Goal: Task Accomplishment & Management: Use online tool/utility

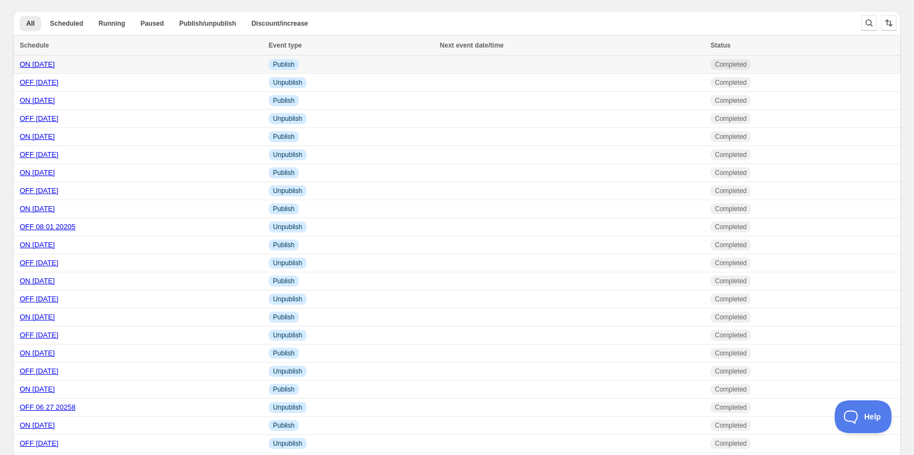
click at [47, 65] on link "ON [DATE]" at bounding box center [37, 64] width 35 height 8
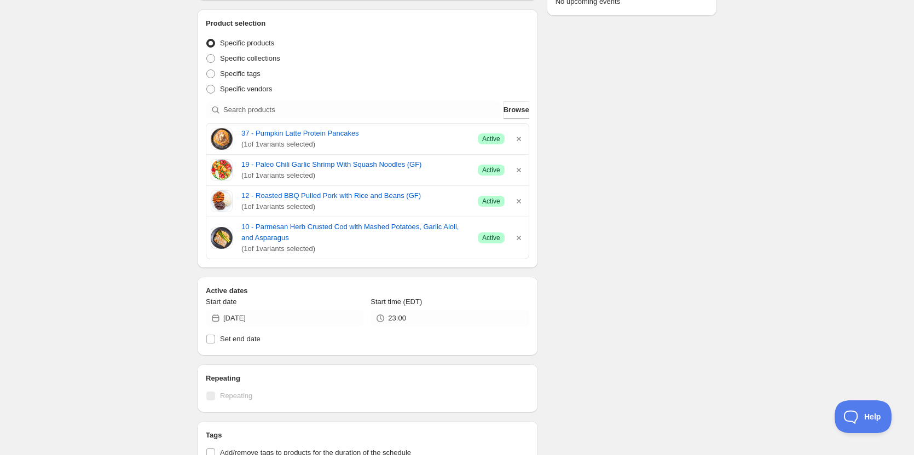
scroll to position [219, 0]
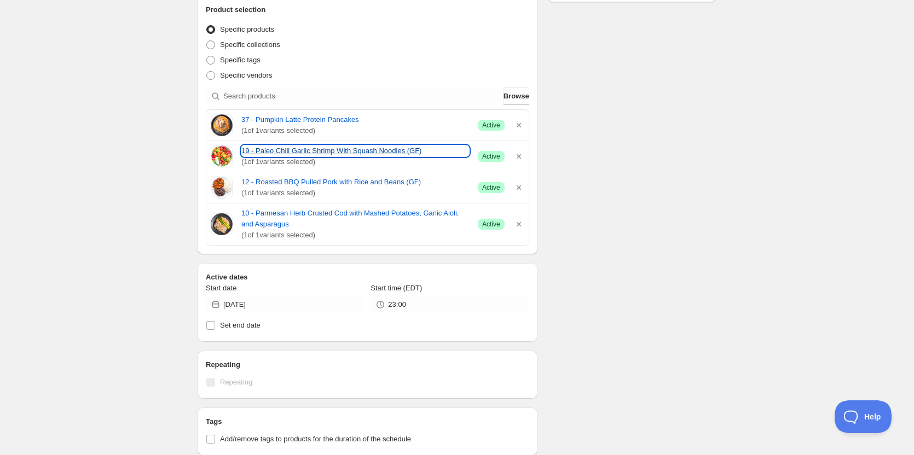
click at [275, 150] on link "19 - Paleo Chili Garlic Shrimp With Squash Noodles (GF)" at bounding box center [355, 151] width 228 height 11
click at [759, 126] on div "ON [DATE]. This page is ready ON [DATE] Completed Duplicate Activate Deactivate…" at bounding box center [457, 275] width 914 height 988
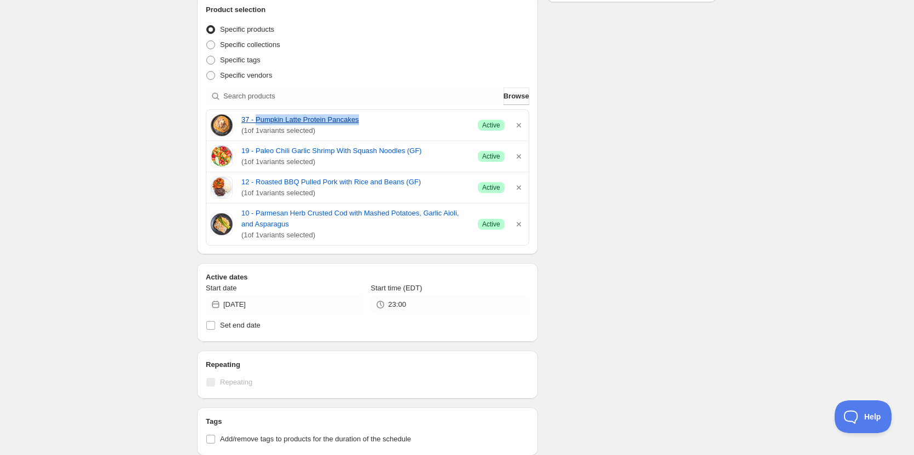
drag, startPoint x: 257, startPoint y: 114, endPoint x: 368, endPoint y: 121, distance: 111.3
click at [368, 121] on div "37 - Pumpkin Latte Protein Pancakes ( 1 of 1 variants selected) Success Active" at bounding box center [367, 125] width 322 height 31
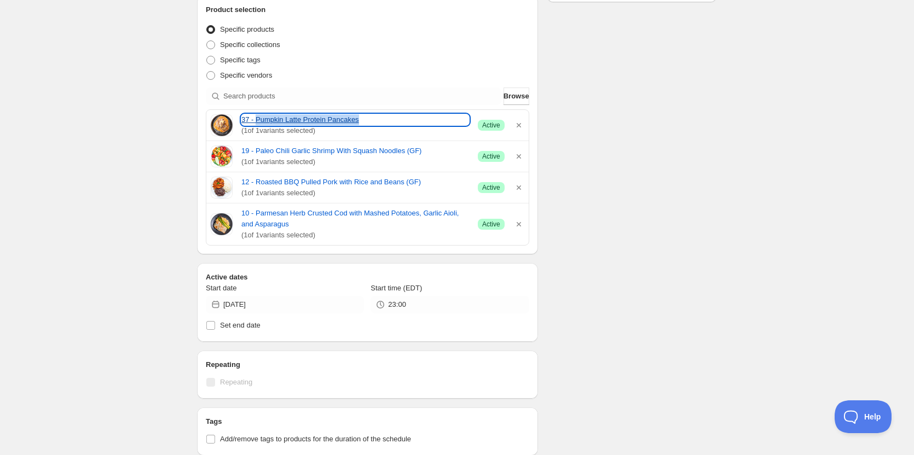
copy link "Pumpkin Latte Protein Pancakes"
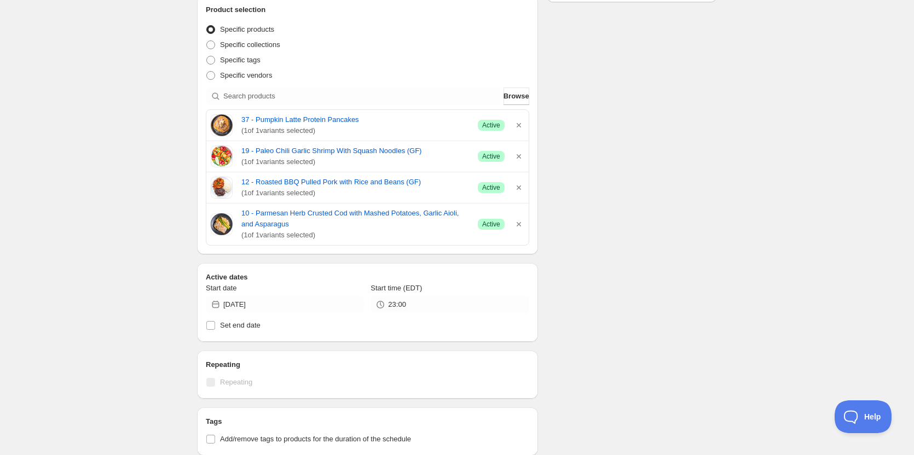
click at [764, 245] on div "ON [DATE]. This page is ready ON [DATE] Completed Duplicate Activate Deactivate…" at bounding box center [457, 275] width 914 height 988
drag, startPoint x: 255, startPoint y: 143, endPoint x: 419, endPoint y: 146, distance: 163.6
click at [419, 146] on div "19 - Paleo Chili Garlic Shrimp With Squash Noodles (GF) ( 1 of 1 variants selec…" at bounding box center [367, 156] width 322 height 31
copy link "Paleo Chili Garlic Shrimp With Squash Noodles (GF)"
drag, startPoint x: 252, startPoint y: 171, endPoint x: 296, endPoint y: 178, distance: 44.4
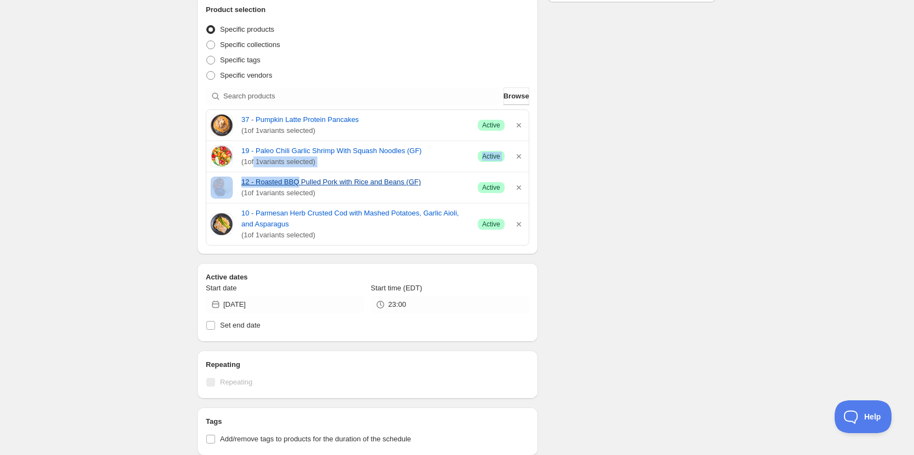
click at [296, 178] on div "37 - Pumpkin Latte Protein Pancakes ( 1 of 1 variants selected) Success Active …" at bounding box center [367, 177] width 323 height 136
click at [667, 103] on div "Schedule name ON [DATE] Your customers won't see this Action Action Publish pro…" at bounding box center [452, 280] width 529 height 933
drag, startPoint x: 258, startPoint y: 176, endPoint x: 277, endPoint y: 177, distance: 19.2
click at [277, 177] on div "12 - Roasted BBQ Pulled Pork with Rice and Beans (GF) ( 1 of 1 variants selecte…" at bounding box center [367, 187] width 322 height 31
drag, startPoint x: 626, startPoint y: 96, endPoint x: 353, endPoint y: 162, distance: 280.3
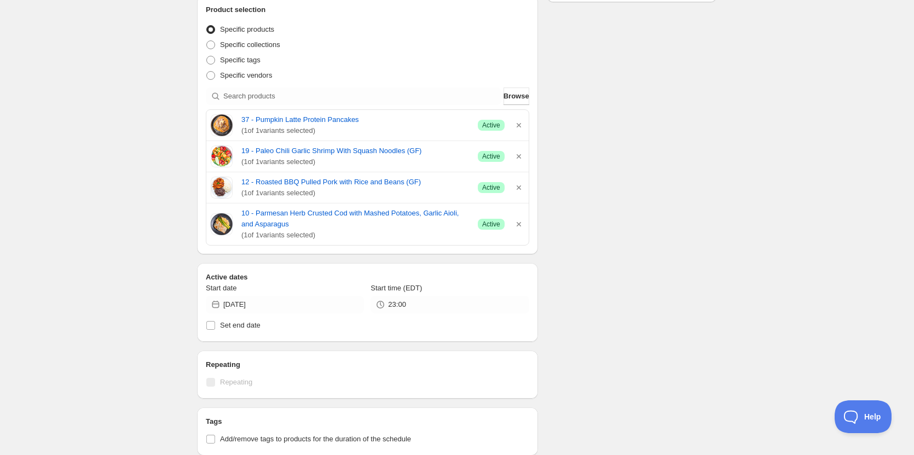
click at [624, 96] on div "Schedule name ON [DATE] Your customers won't see this Action Action Publish pro…" at bounding box center [452, 280] width 529 height 933
drag, startPoint x: 256, startPoint y: 175, endPoint x: 417, endPoint y: 179, distance: 161.5
click at [417, 179] on div "12 - Roasted BBQ Pulled Pork with Rice and Beans (GF) ( 1 of 1 variants selecte…" at bounding box center [367, 187] width 322 height 31
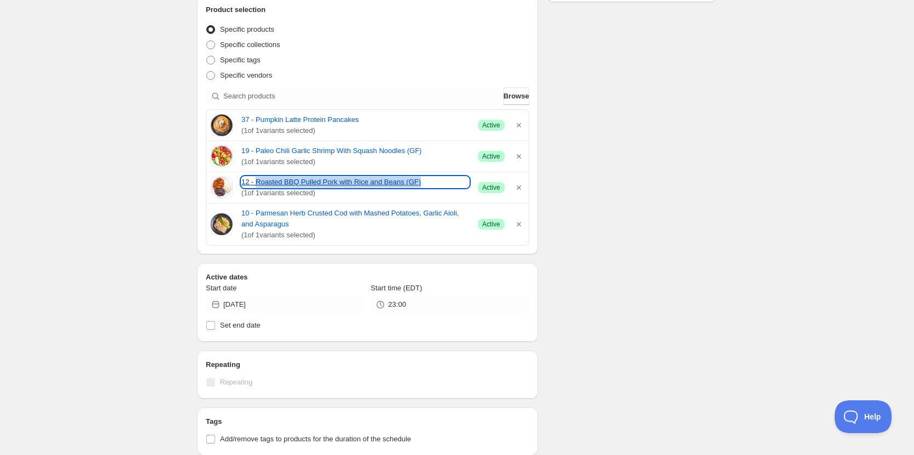
copy link "Roasted BBQ Pulled Pork with Rice and Beans (GF)"
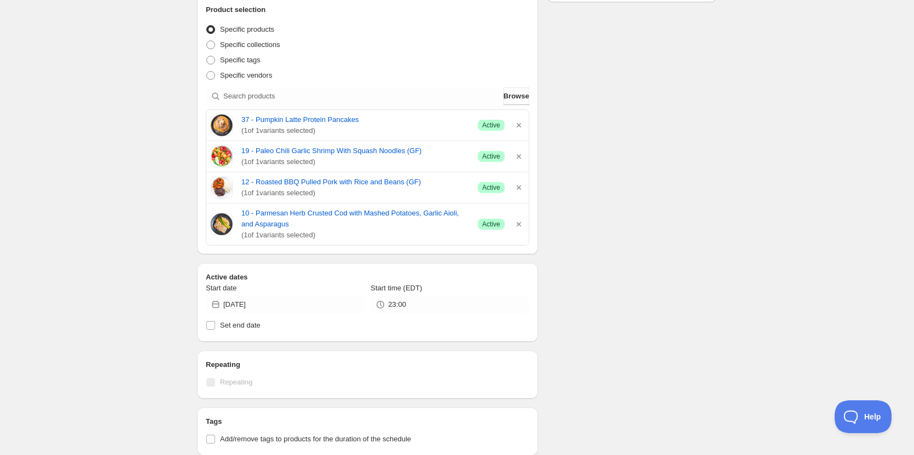
click at [803, 163] on div "ON [DATE]. This page is ready ON [DATE] Completed Duplicate Activate Deactivate…" at bounding box center [457, 275] width 914 height 988
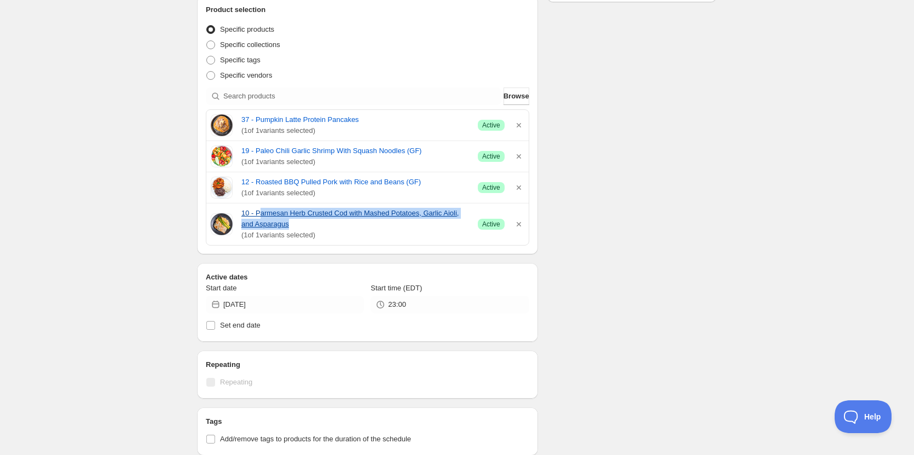
drag, startPoint x: 258, startPoint y: 204, endPoint x: 297, endPoint y: 222, distance: 42.3
click at [297, 222] on div "10 - Parmesan Herb Crusted Cod with Mashed Potatoes, Garlic Aioli, and Asparagu…" at bounding box center [367, 225] width 322 height 42
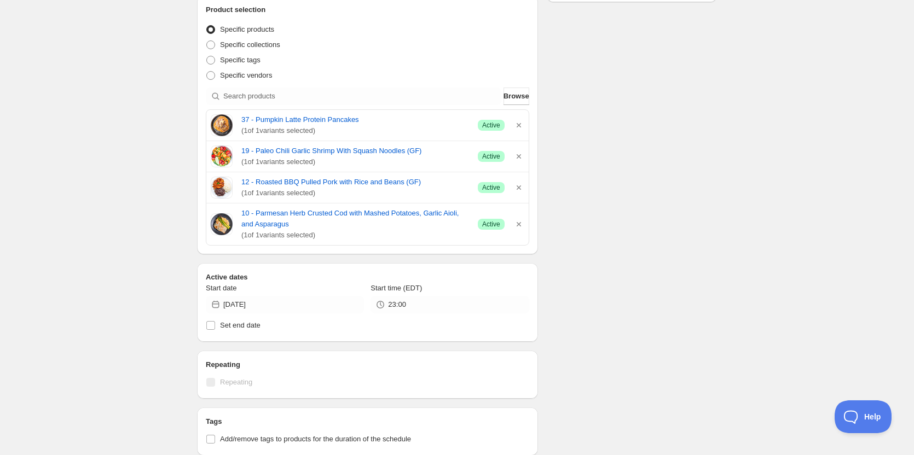
drag, startPoint x: 272, startPoint y: 207, endPoint x: 248, endPoint y: 195, distance: 26.9
click at [248, 195] on span "( 1 of 1 variants selected)" at bounding box center [355, 193] width 228 height 11
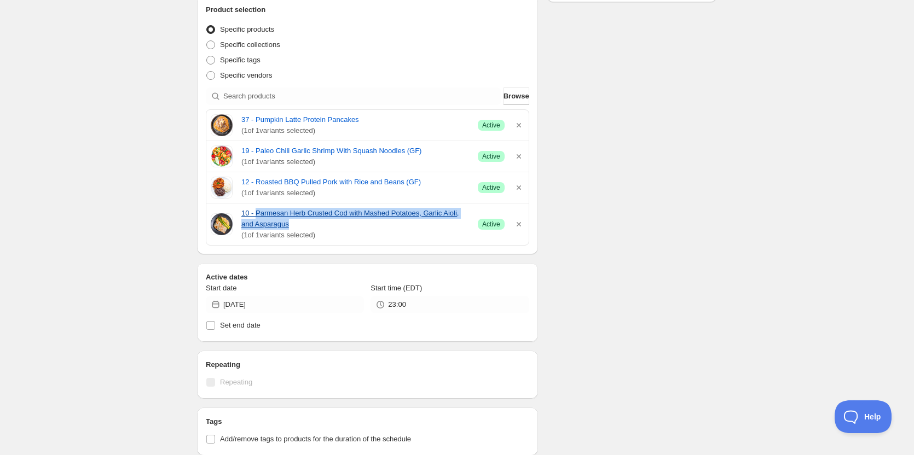
drag, startPoint x: 255, startPoint y: 206, endPoint x: 277, endPoint y: 221, distance: 26.7
click at [277, 221] on div "10 - Parmesan Herb Crusted Cod with Mashed Potatoes, Garlic Aioli, and Asparagu…" at bounding box center [367, 225] width 322 height 42
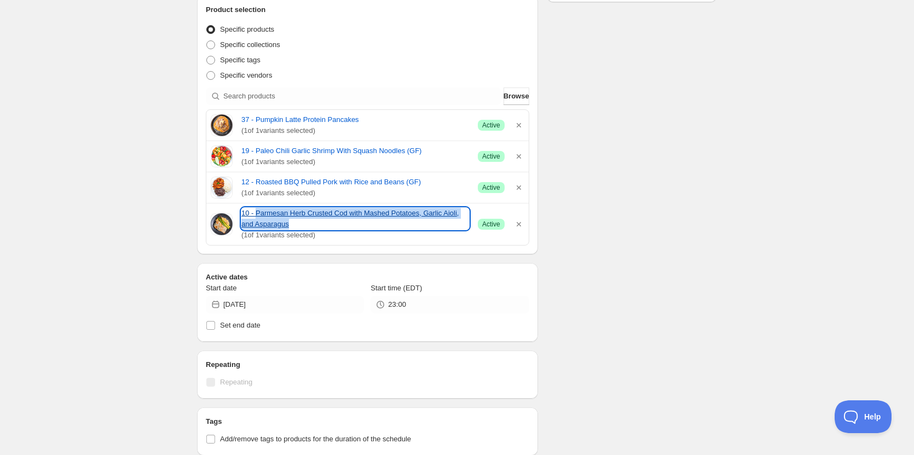
copy link "Parmesan Herb Crusted Cod with Mashed Potatoes, Garlic Aioli, and Asparagus"
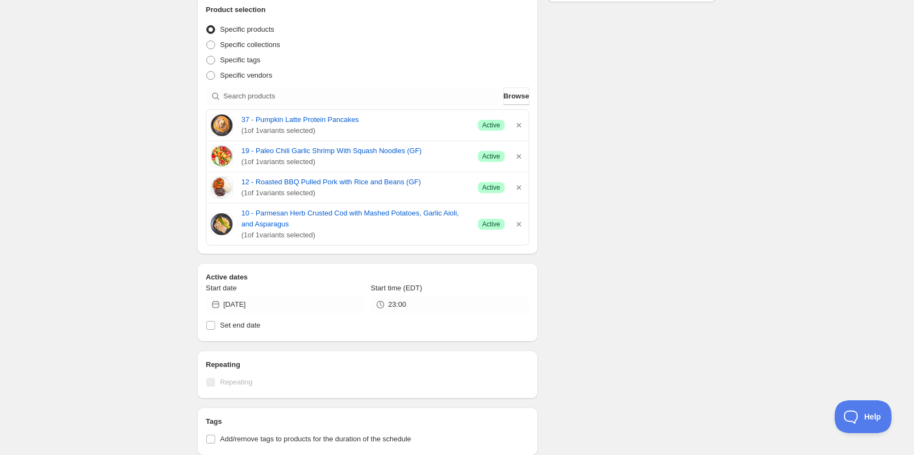
click at [708, 222] on div "Schedule name ON [DATE] Your customers won't see this Action Action Publish pro…" at bounding box center [452, 280] width 529 height 933
